Goal: Register for event/course

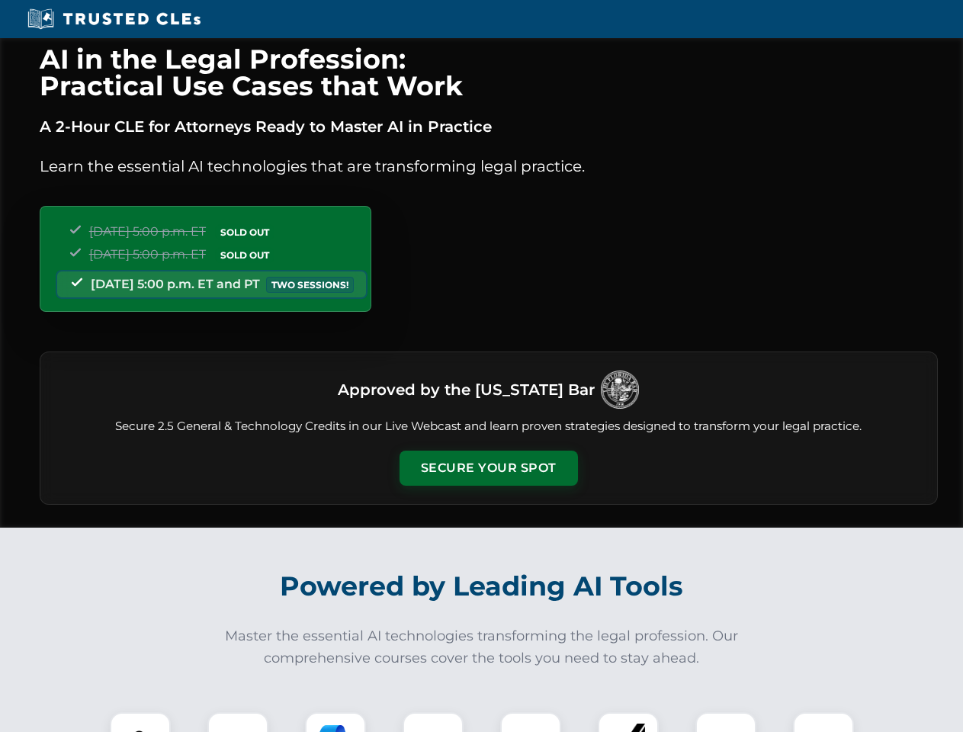
click at [488, 468] on button "Secure Your Spot" at bounding box center [488, 467] width 178 height 35
click at [140, 722] on img at bounding box center [140, 742] width 44 height 44
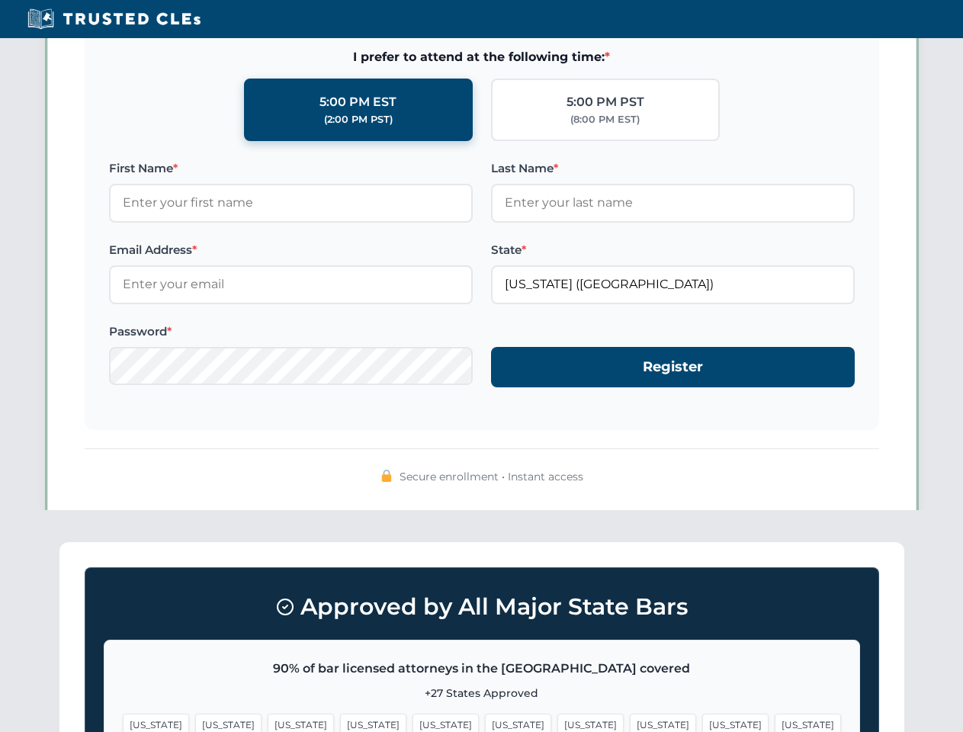
click at [557, 722] on span "[US_STATE]" at bounding box center [590, 724] width 66 height 22
click at [702, 722] on span "[US_STATE]" at bounding box center [735, 724] width 66 height 22
